Goal: Task Accomplishment & Management: Manage account settings

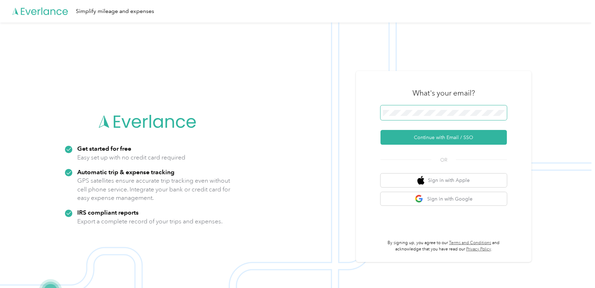
click at [424, 116] on span at bounding box center [444, 112] width 126 height 15
click at [434, 142] on button "Continue with Email / SSO" at bounding box center [444, 137] width 126 height 15
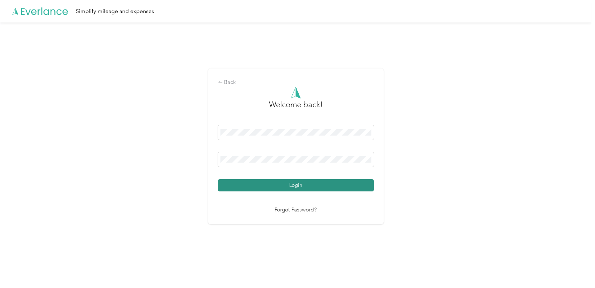
click at [316, 186] on button "Login" at bounding box center [296, 185] width 156 height 12
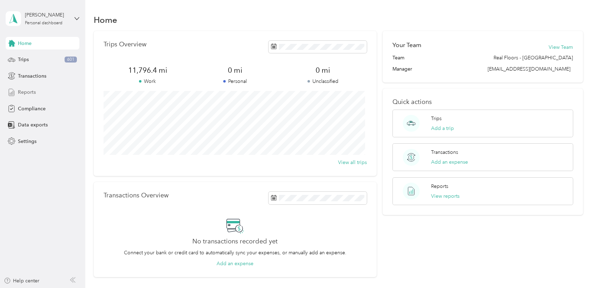
click at [39, 91] on div "Reports" at bounding box center [43, 92] width 74 height 13
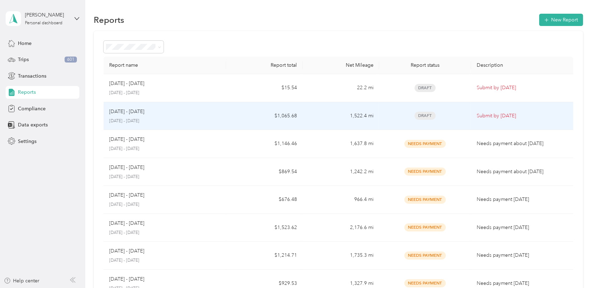
click at [230, 117] on td "$1,065.68" at bounding box center [264, 116] width 77 height 28
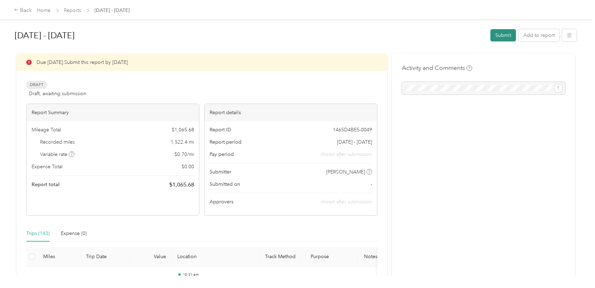
click at [502, 32] on button "Submit" at bounding box center [503, 35] width 26 height 12
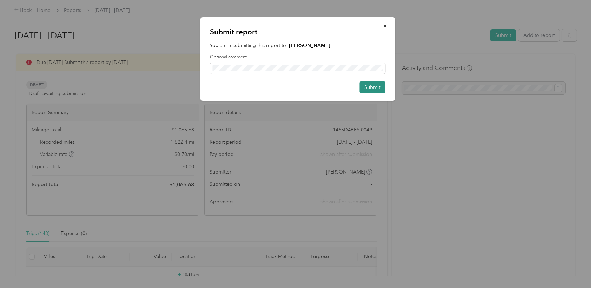
click at [374, 88] on button "Submit" at bounding box center [373, 87] width 26 height 12
